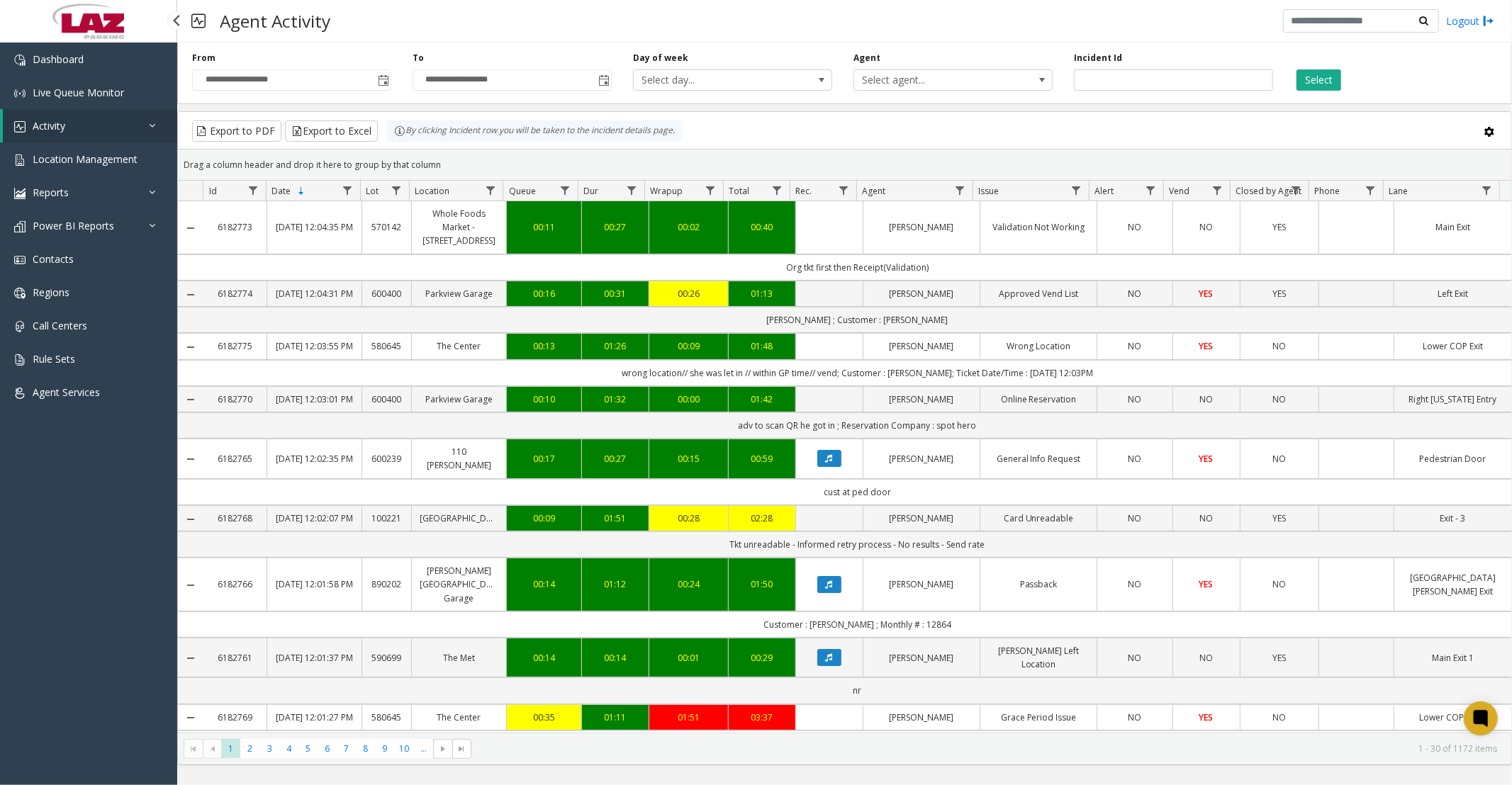
click at [41, 122] on span "Activity" at bounding box center [49, 126] width 33 height 14
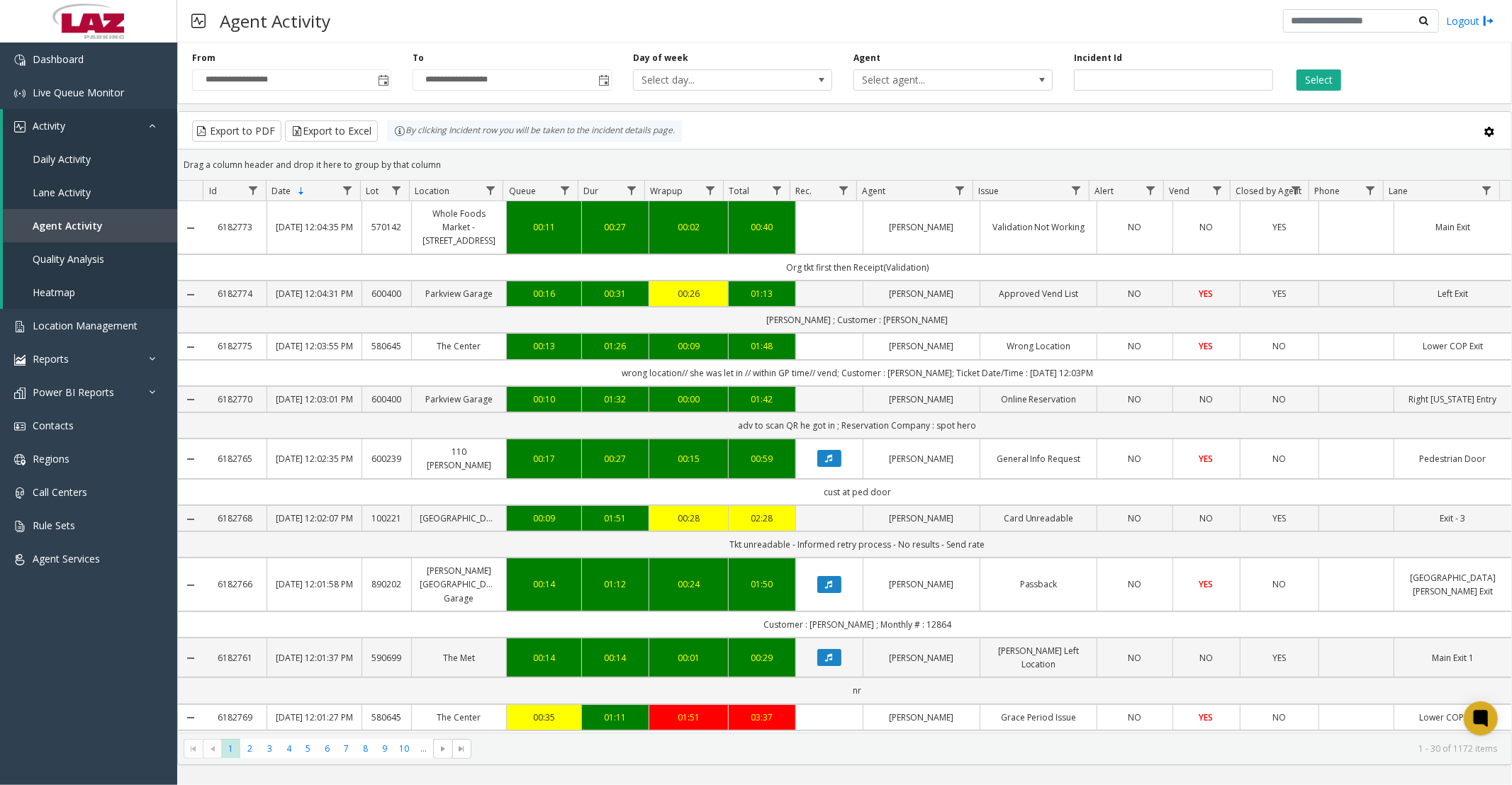
click at [888, 82] on span "Select agent..." at bounding box center [933, 80] width 158 height 20
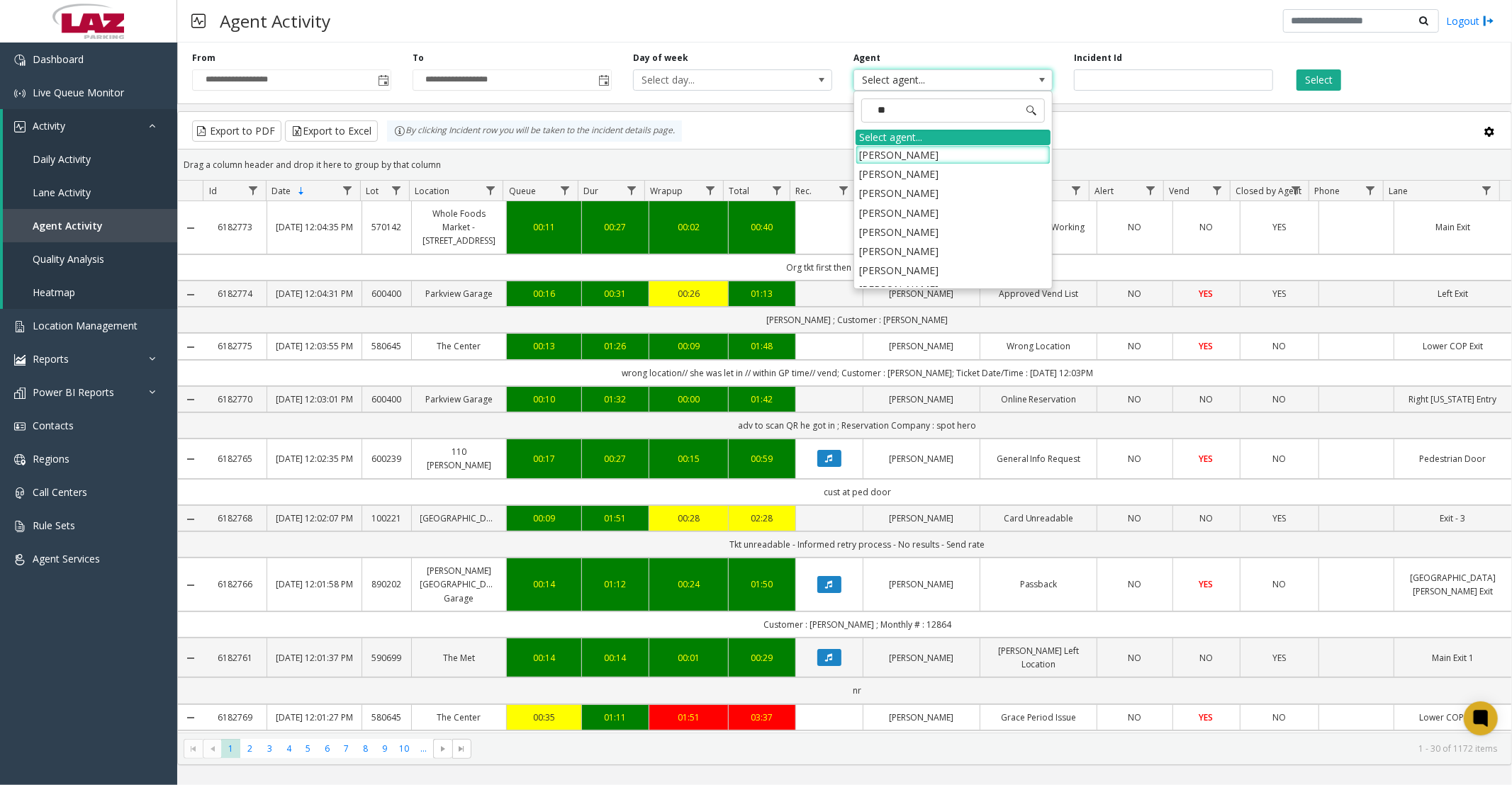
type input "***"
click at [889, 191] on li "[PERSON_NAME]" at bounding box center [953, 193] width 195 height 19
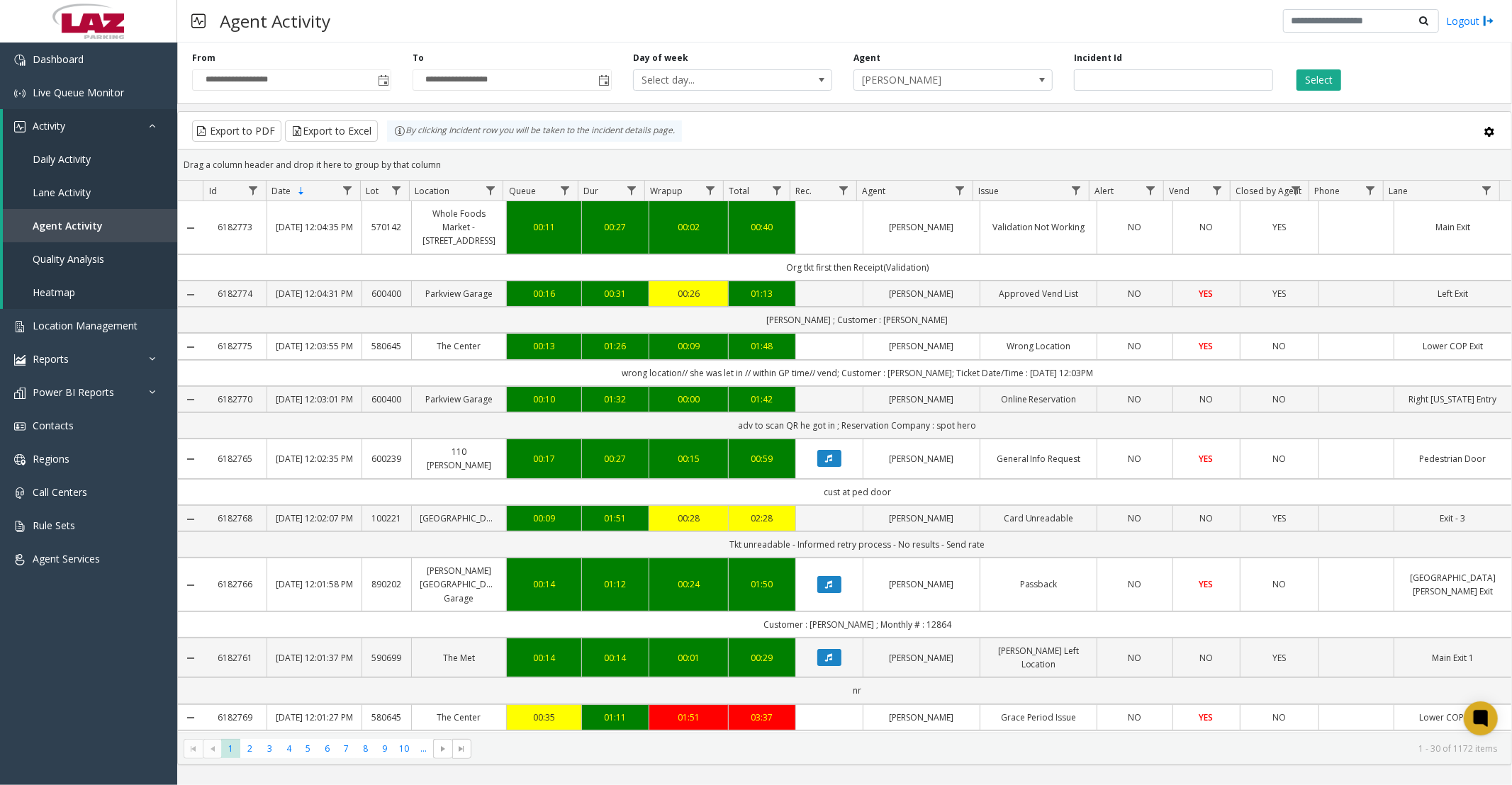
click at [1321, 74] on button "Select" at bounding box center [1319, 80] width 44 height 21
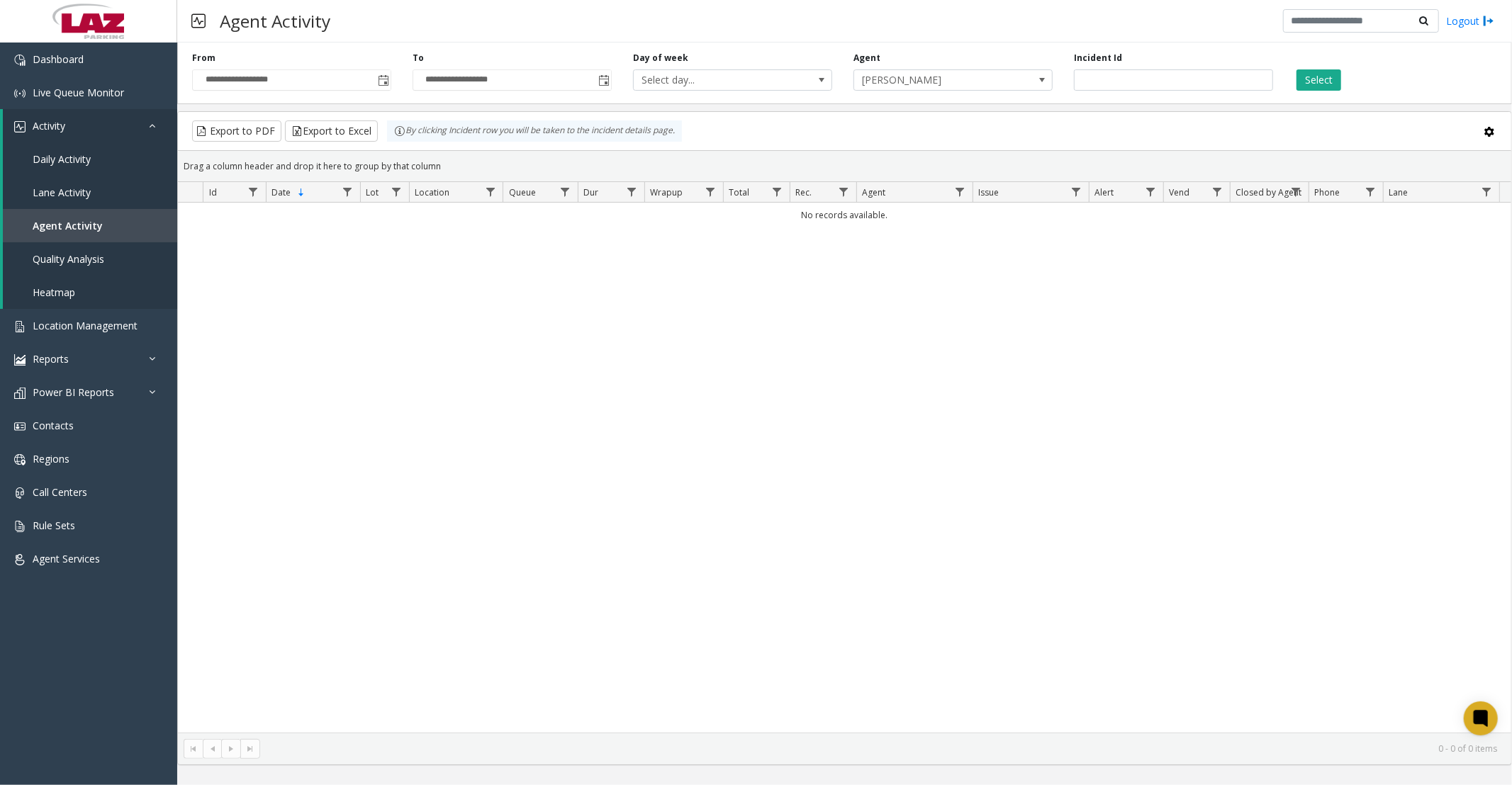
click at [969, 68] on div "Agent [PERSON_NAME]" at bounding box center [953, 71] width 220 height 39
click at [971, 79] on span "[PERSON_NAME]" at bounding box center [933, 80] width 158 height 20
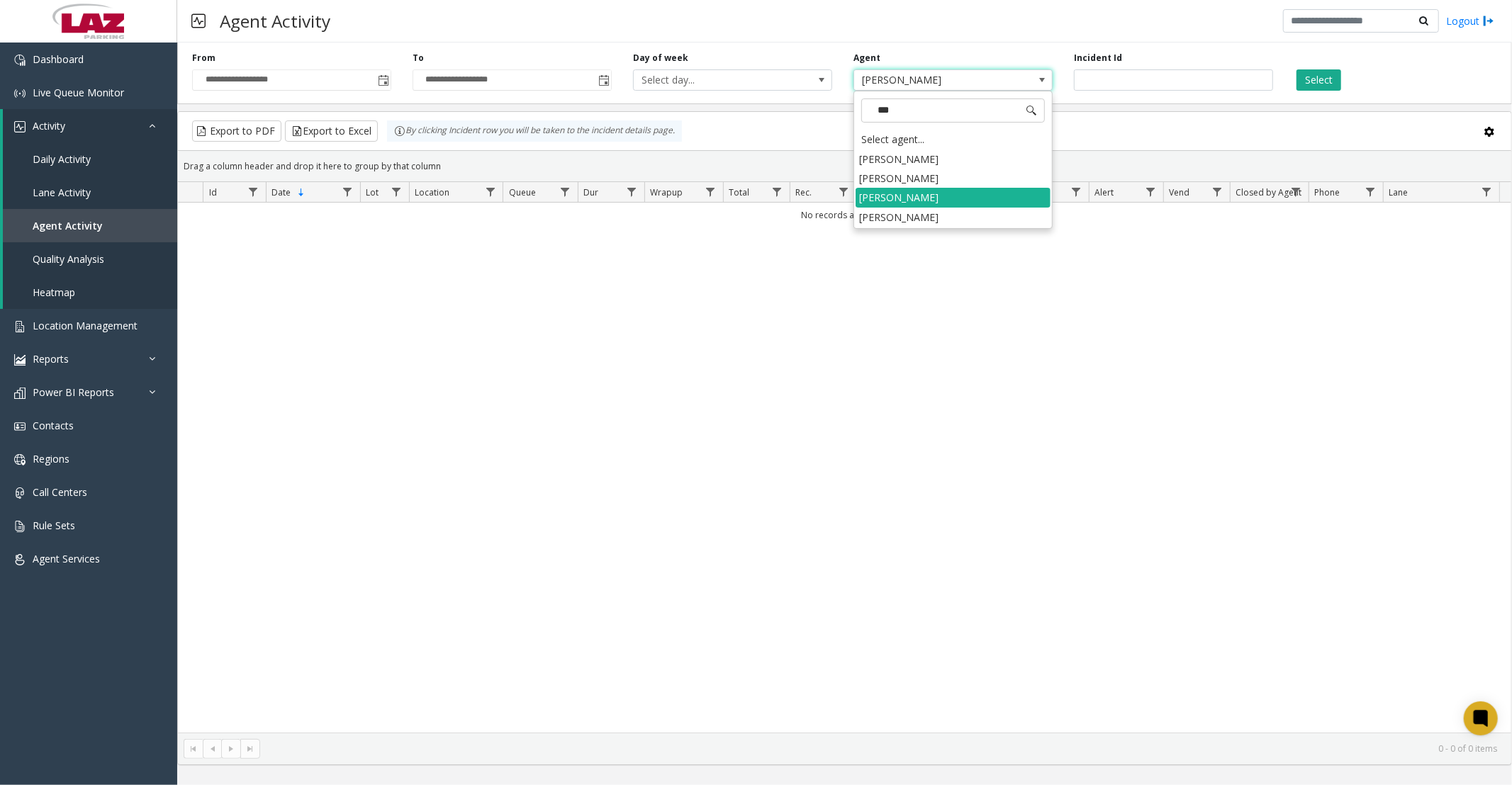
type input "****"
click at [983, 183] on li "[PERSON_NAME]" at bounding box center [953, 178] width 195 height 19
click at [1316, 78] on button "Select" at bounding box center [1319, 80] width 44 height 21
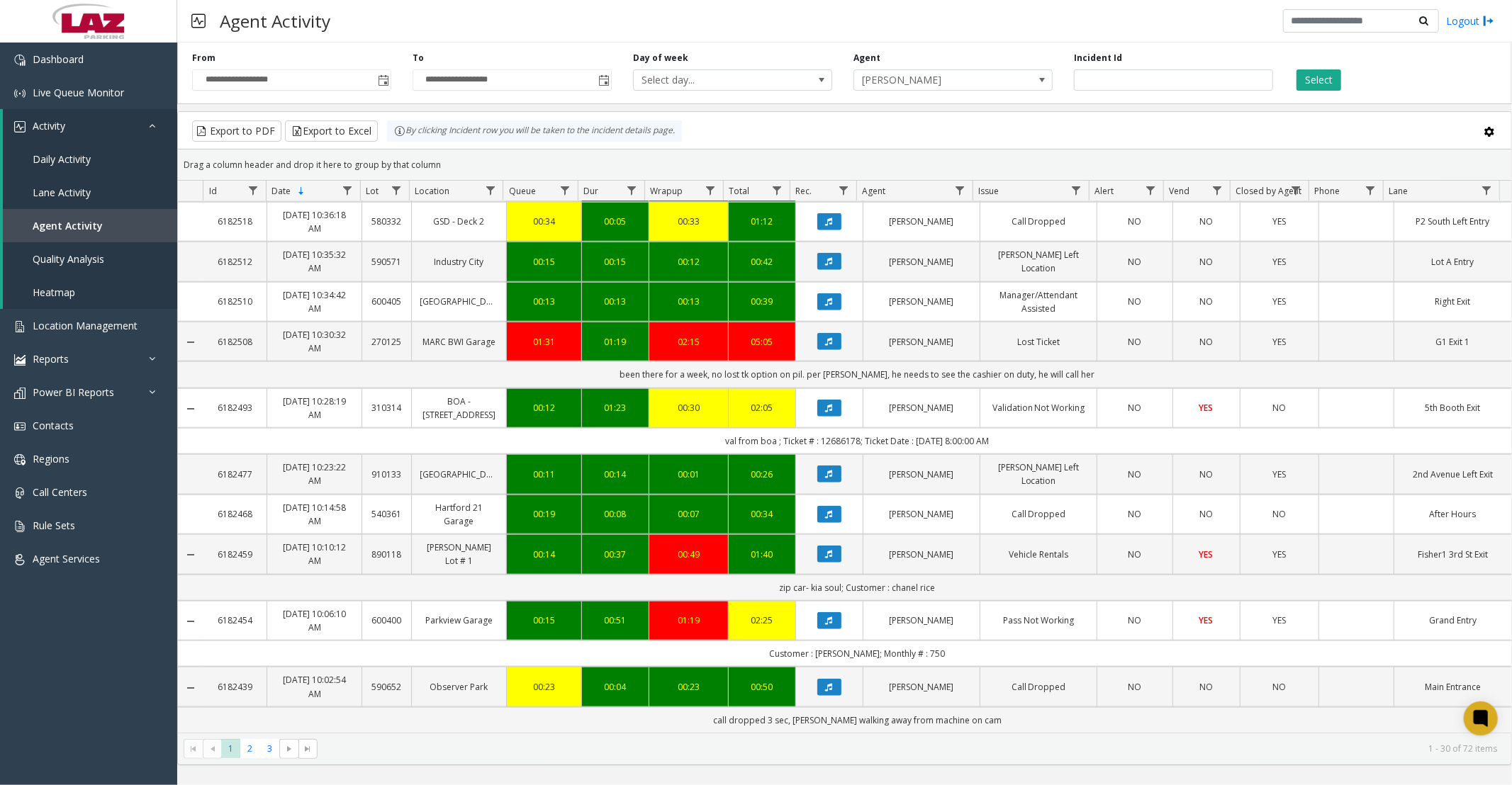
scroll to position [1121, 0]
click at [249, 750] on span "2" at bounding box center [249, 748] width 19 height 19
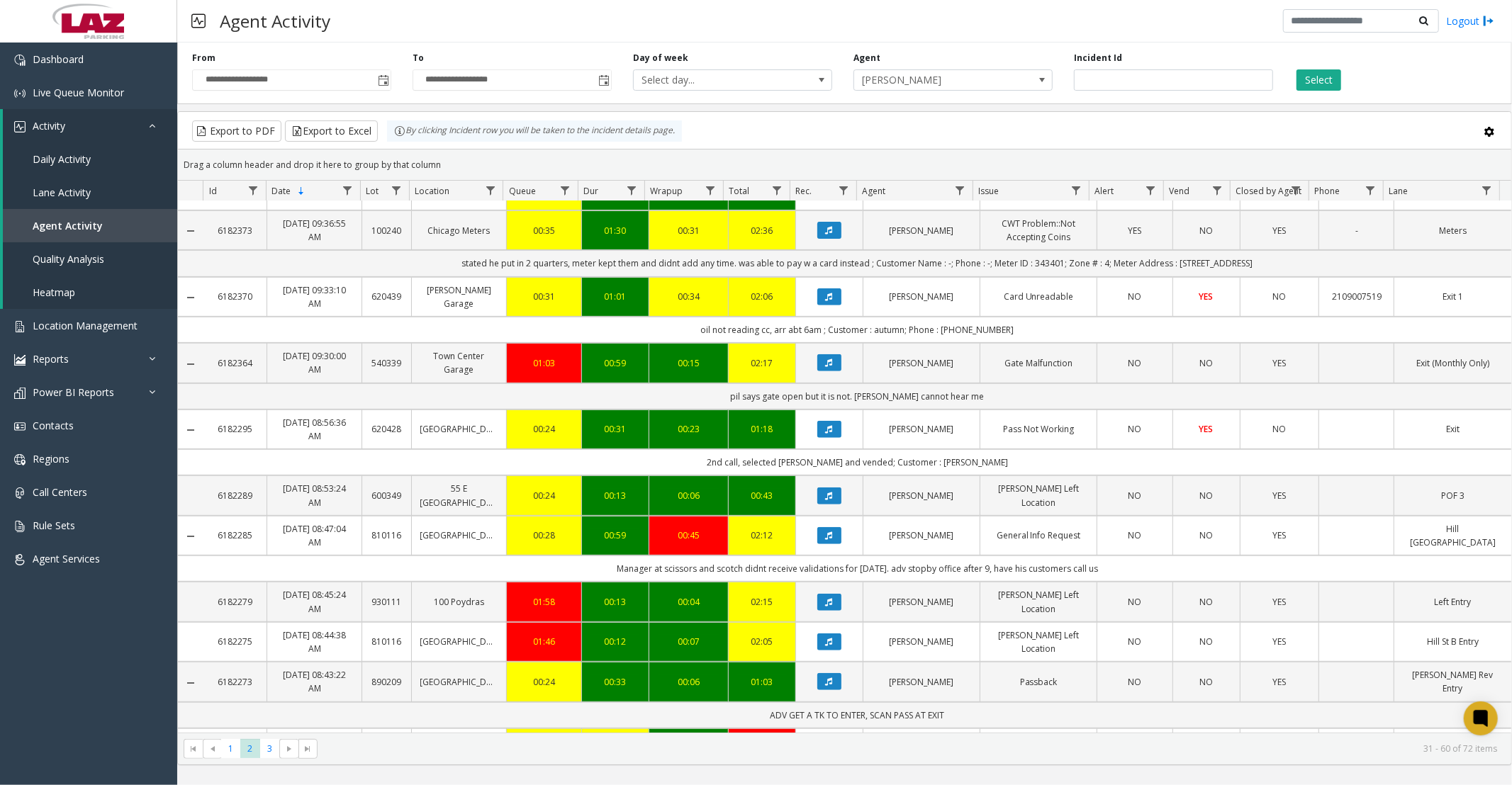
scroll to position [472, 0]
